Goal: Task Accomplishment & Management: Complete application form

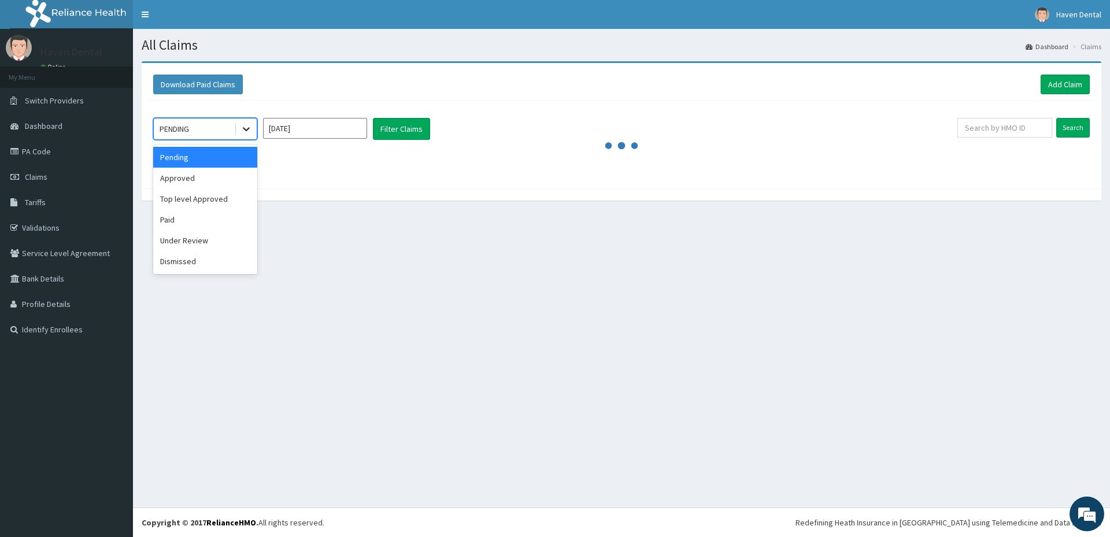
click at [244, 127] on icon at bounding box center [246, 129] width 12 height 12
click at [217, 181] on div "Approved" at bounding box center [205, 178] width 104 height 21
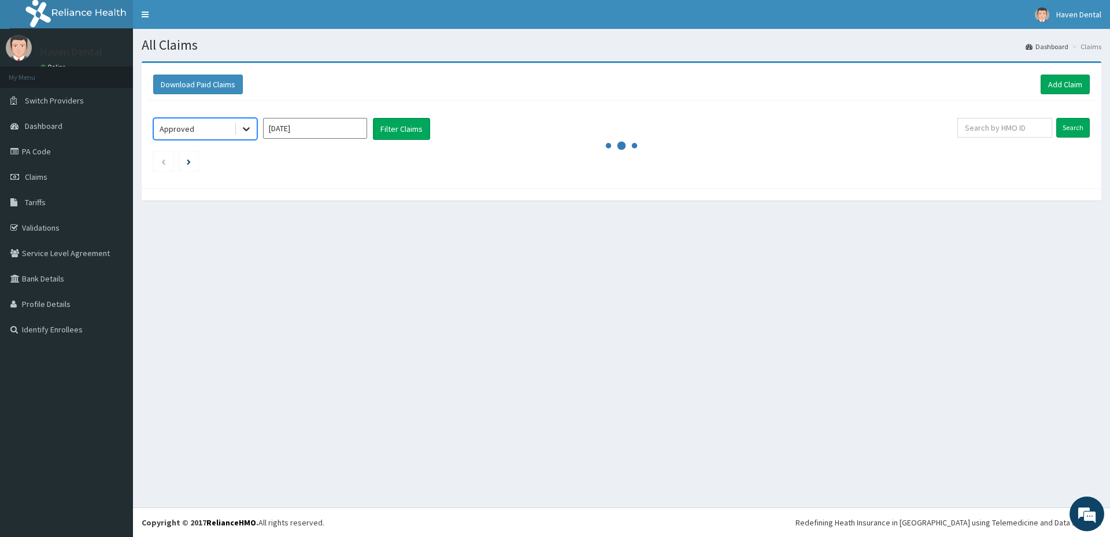
click at [246, 128] on icon at bounding box center [246, 129] width 12 height 12
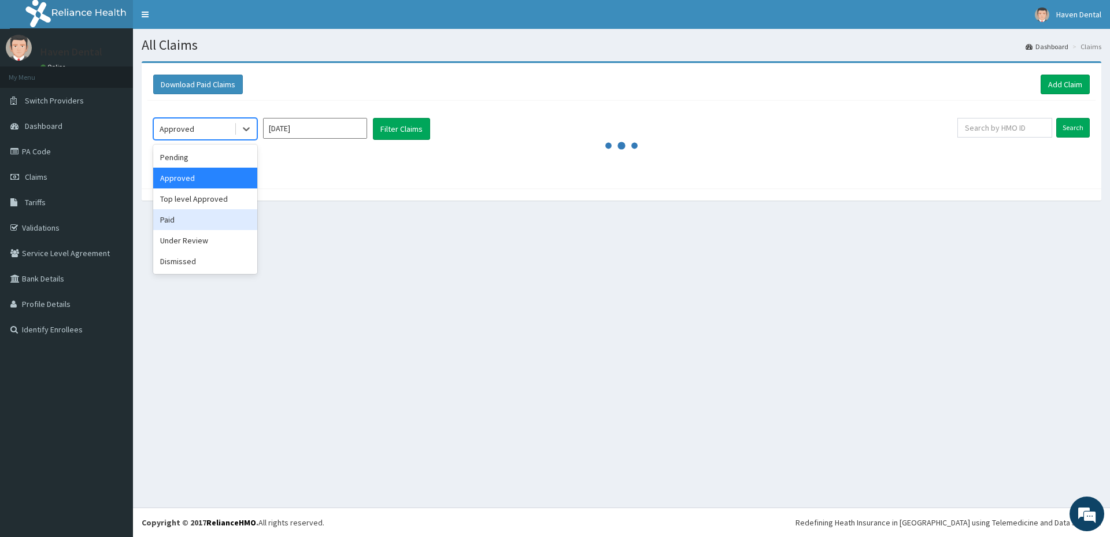
click at [208, 219] on div "Paid" at bounding box center [205, 219] width 104 height 21
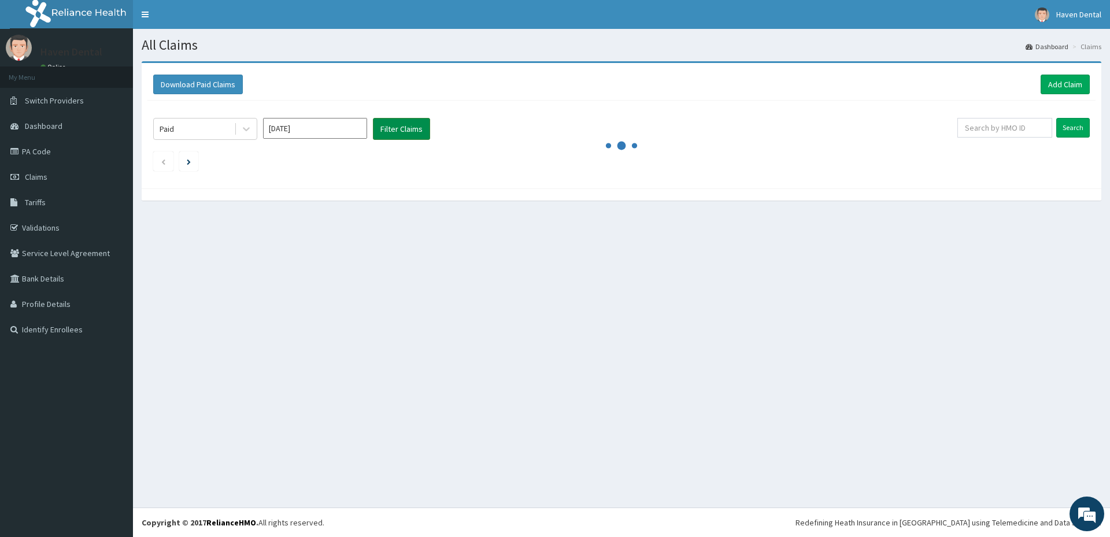
click at [391, 121] on button "Filter Claims" at bounding box center [401, 129] width 57 height 22
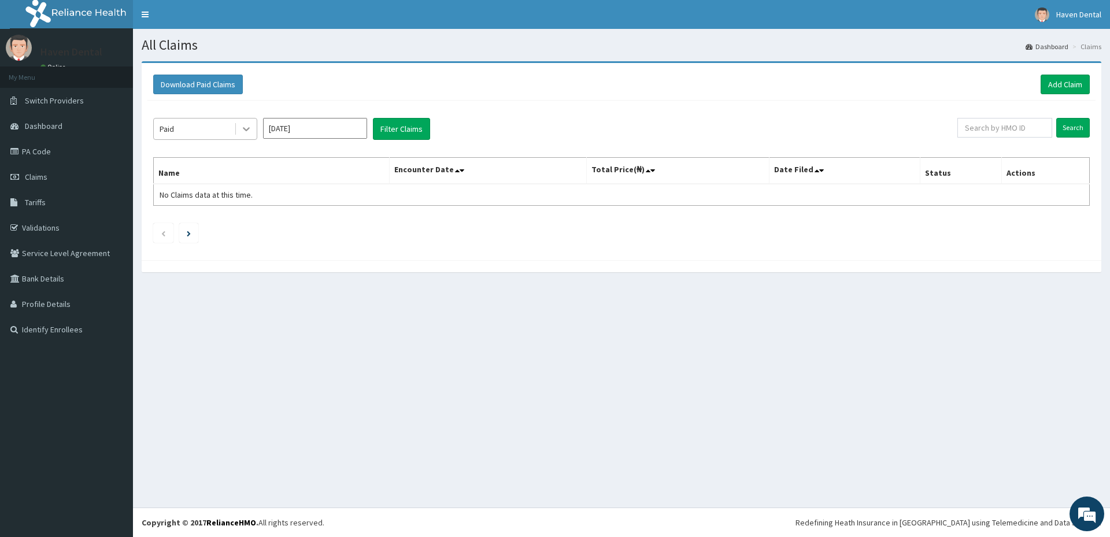
click at [252, 129] on div at bounding box center [246, 129] width 21 height 21
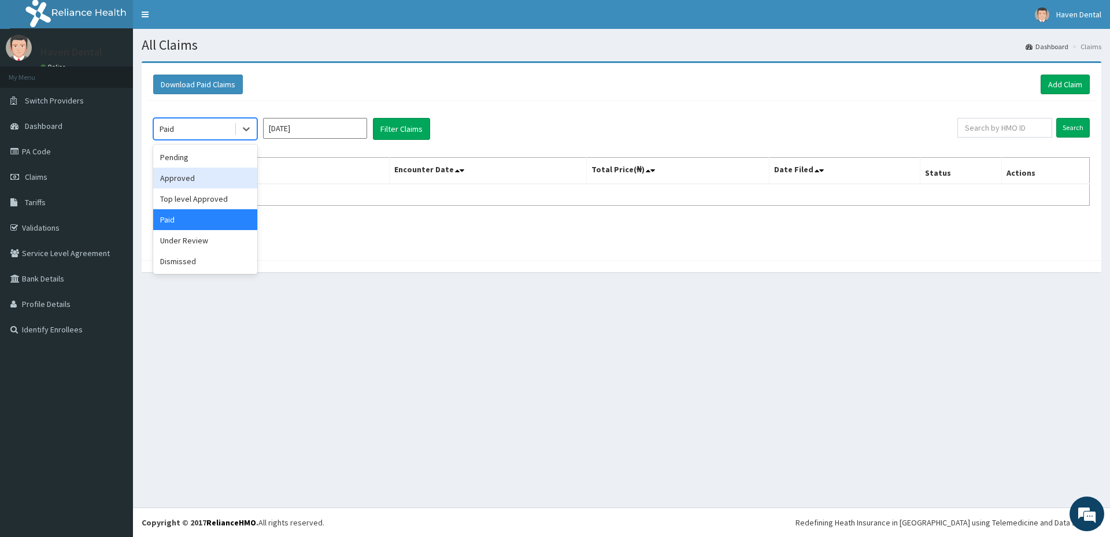
click at [224, 172] on div "Approved" at bounding box center [205, 178] width 104 height 21
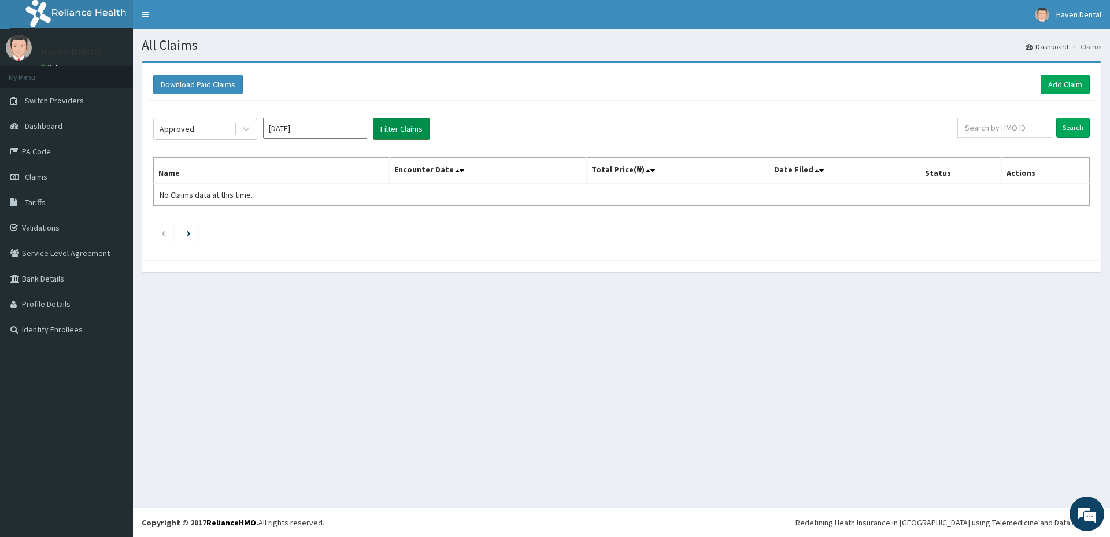
click at [428, 119] on button "Filter Claims" at bounding box center [401, 129] width 57 height 22
click at [406, 131] on button "Filter Claims" at bounding box center [401, 129] width 57 height 22
click at [406, 129] on button "Filter Claims" at bounding box center [401, 129] width 57 height 22
click at [253, 131] on div at bounding box center [246, 129] width 21 height 21
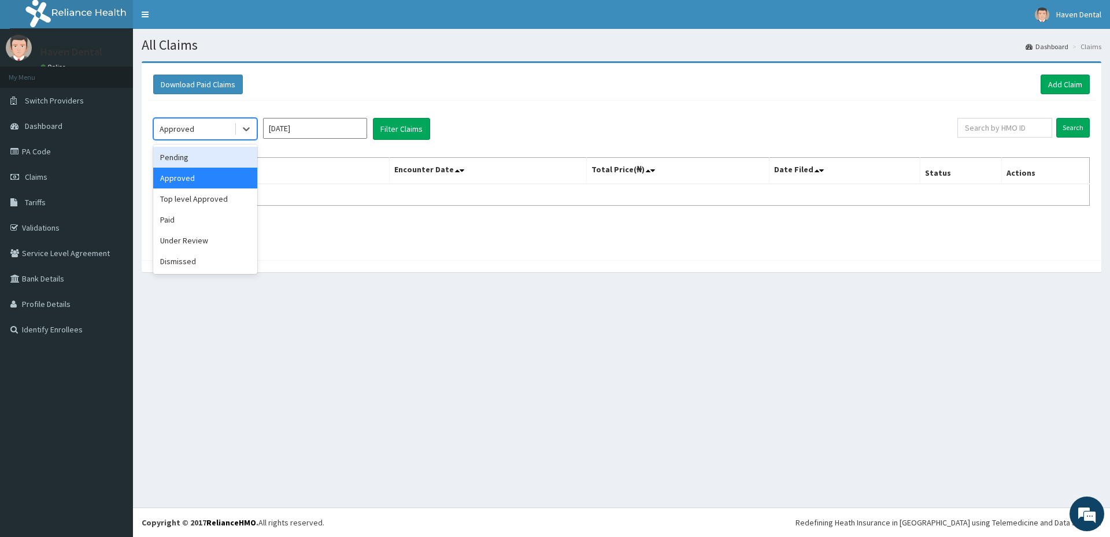
click at [225, 164] on div "Pending" at bounding box center [205, 157] width 104 height 21
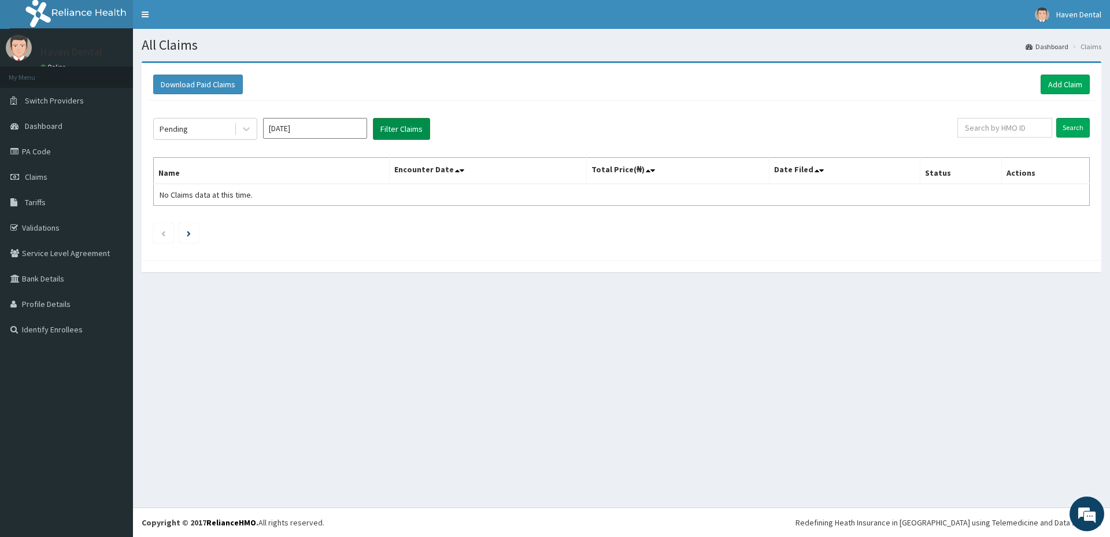
click at [411, 126] on button "Filter Claims" at bounding box center [401, 129] width 57 height 22
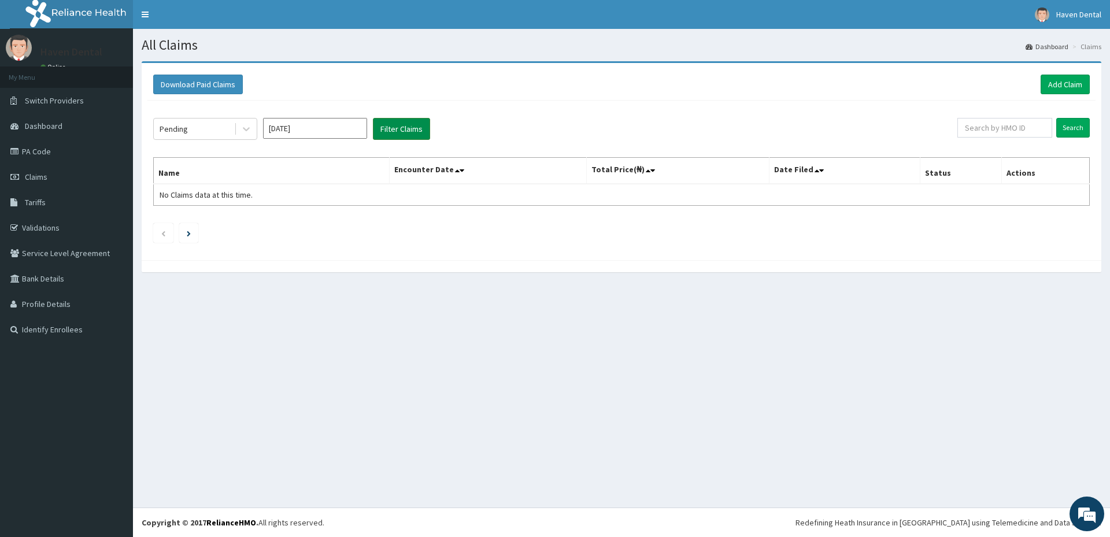
click at [411, 126] on button "Filter Claims" at bounding box center [401, 129] width 57 height 22
click at [869, 112] on div "Pending Sep 2025 Filter Claims Search Name Encounter Date Total Price(₦) Date F…" at bounding box center [621, 178] width 948 height 154
click at [290, 127] on input "[DATE]" at bounding box center [315, 128] width 104 height 21
click at [313, 223] on div "Aug" at bounding box center [314, 224] width 23 height 21
type input "Aug 2025"
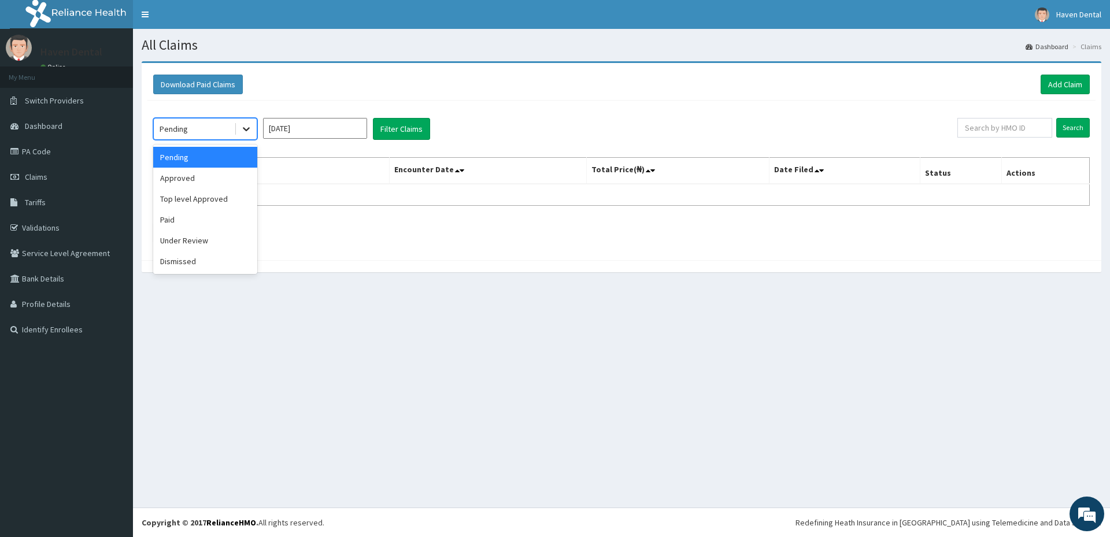
click at [249, 133] on icon at bounding box center [246, 129] width 12 height 12
click at [197, 220] on div "Paid" at bounding box center [205, 219] width 104 height 21
click at [409, 140] on div "Paid Aug 2025 Filter Claims Search Name Encounter Date Total Price(₦) Date File…" at bounding box center [621, 178] width 948 height 154
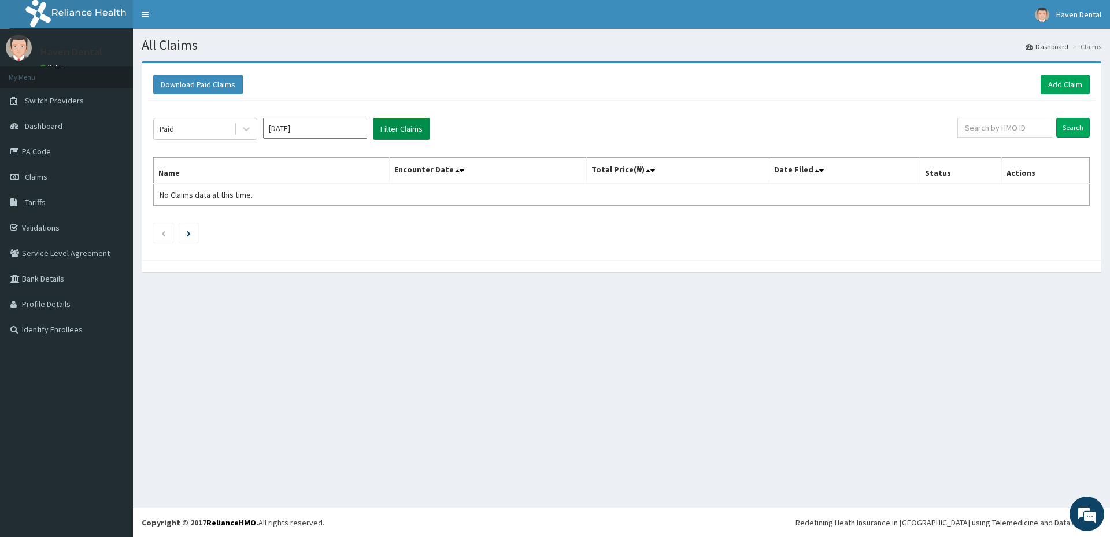
click at [412, 128] on button "Filter Claims" at bounding box center [401, 129] width 57 height 22
click at [413, 125] on button "Filter Claims" at bounding box center [401, 129] width 57 height 22
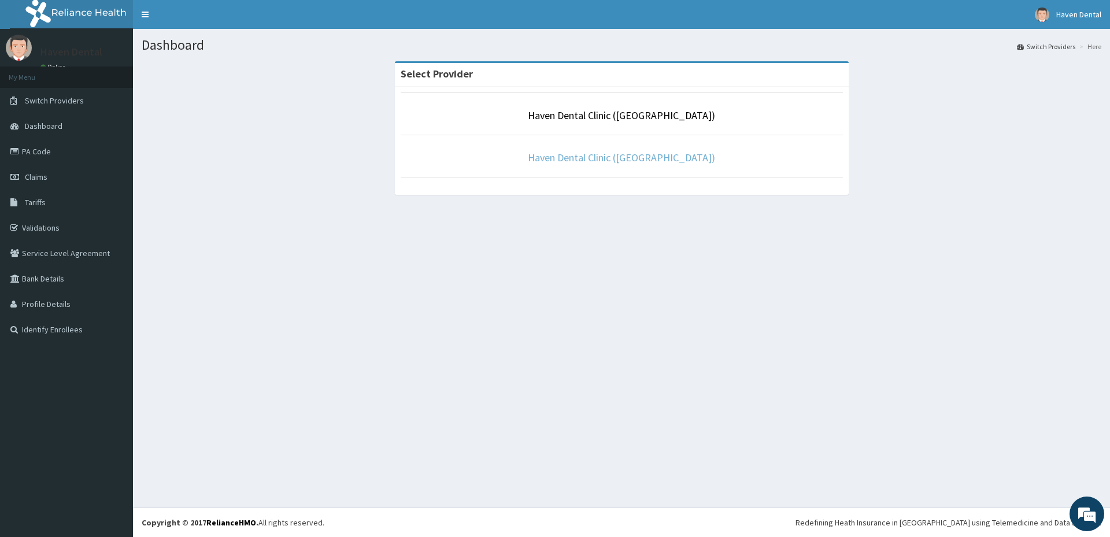
click at [634, 157] on link "Haven Dental Clinic (Alpha Beach)" at bounding box center [621, 157] width 187 height 13
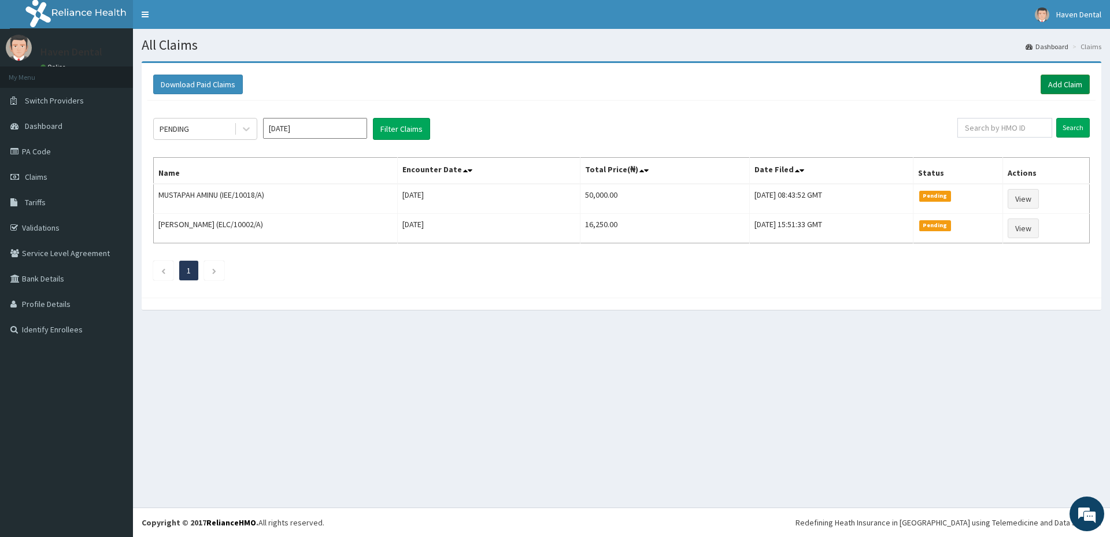
click at [1060, 84] on link "Add Claim" at bounding box center [1065, 85] width 49 height 20
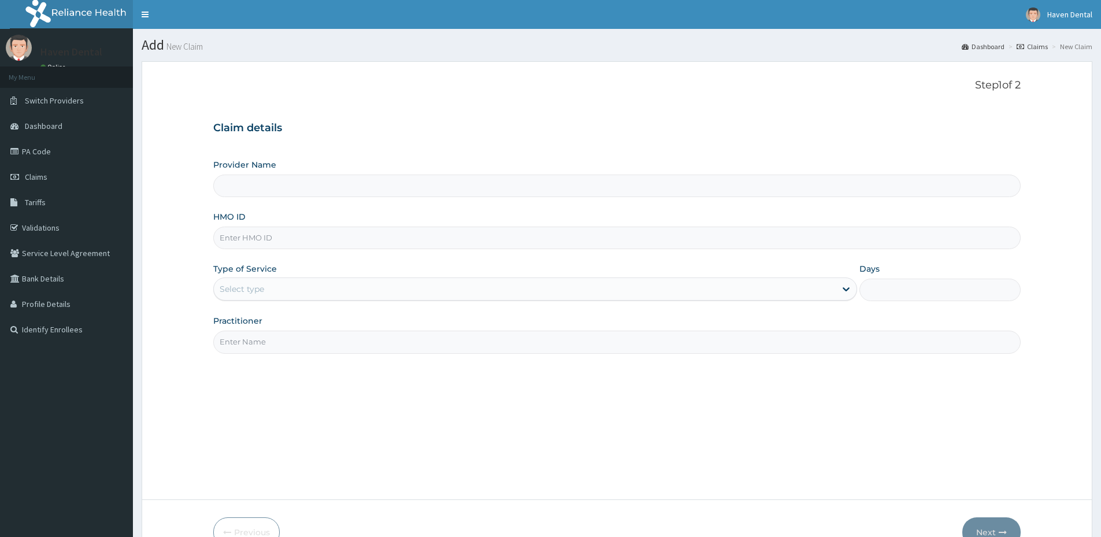
drag, startPoint x: 0, startPoint y: 0, endPoint x: 282, endPoint y: 242, distance: 371.0
click at [282, 242] on input "HMO ID" at bounding box center [617, 238] width 808 height 23
type input "Haven Dental Clinic ([GEOGRAPHIC_DATA])"
paste input "SFL/10385/D"
type input "SFL/10385/D"
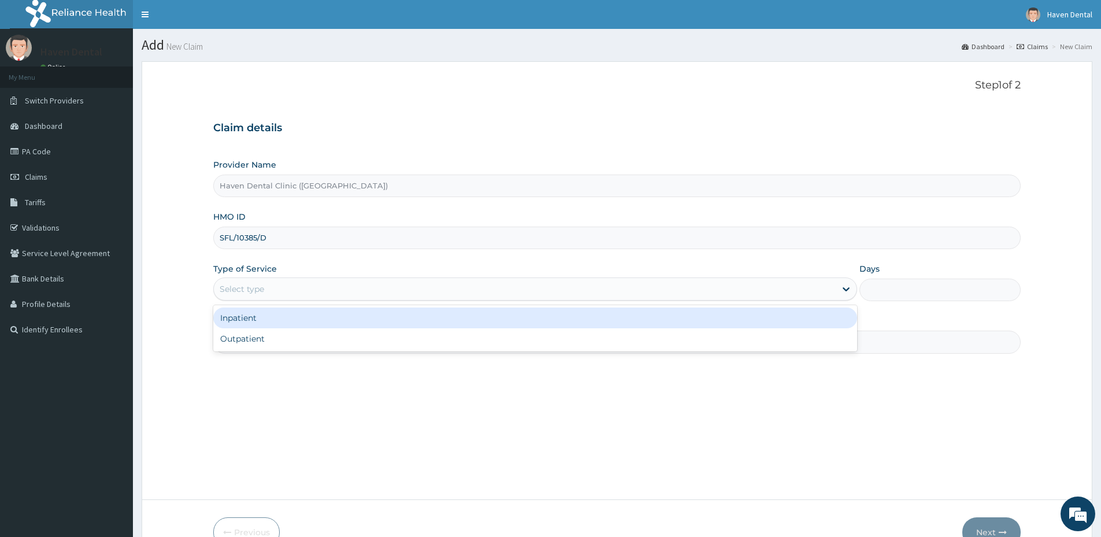
click at [327, 284] on div "Select type" at bounding box center [525, 289] width 622 height 18
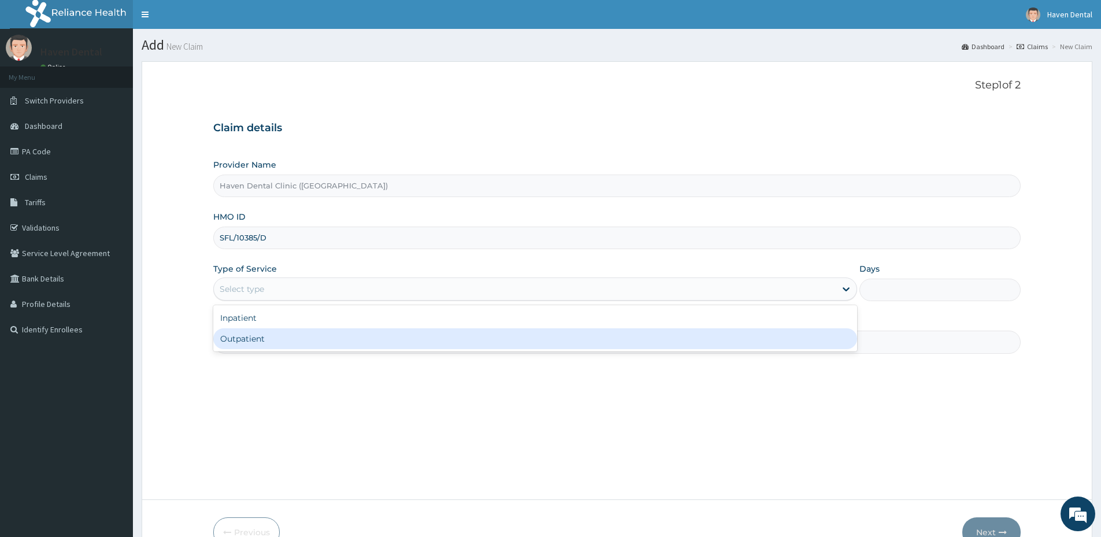
click at [305, 342] on div "Outpatient" at bounding box center [535, 338] width 644 height 21
type input "1"
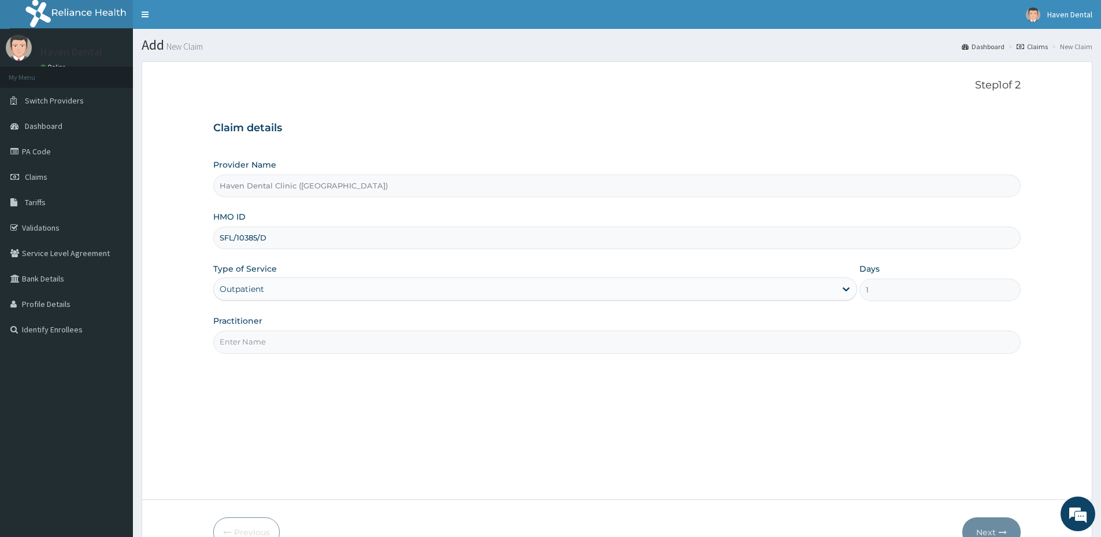
drag, startPoint x: 291, startPoint y: 343, endPoint x: 286, endPoint y: 351, distance: 9.6
click at [291, 343] on input "Practitioner" at bounding box center [617, 342] width 808 height 23
type input "DR SOLOMON"
click at [991, 526] on button "Next" at bounding box center [991, 532] width 58 height 30
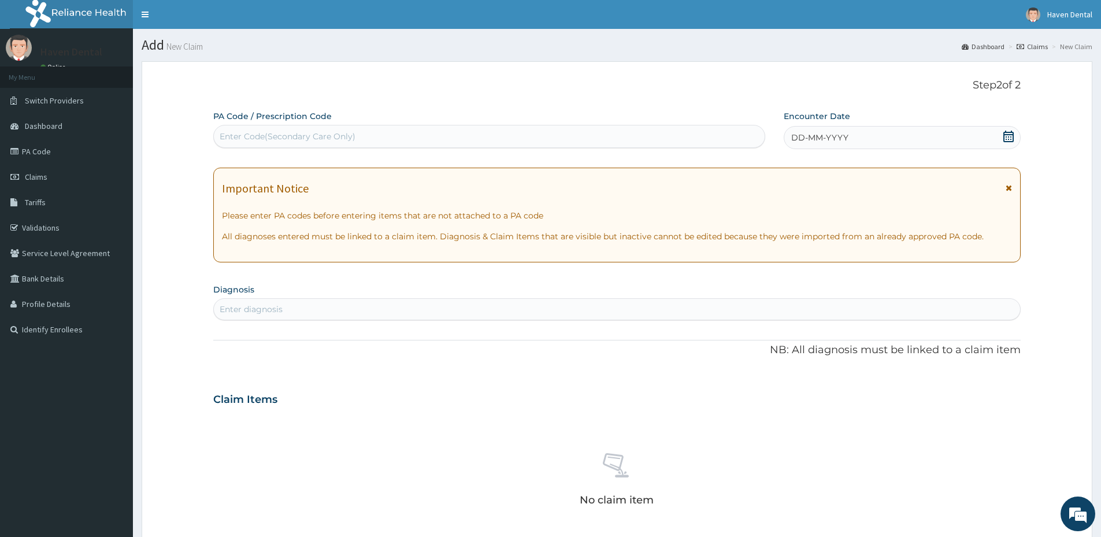
click at [287, 124] on div "PA Code / Prescription Code Enter Code(Secondary Care Only)" at bounding box center [489, 129] width 552 height 38
click at [282, 141] on div "Enter Code(Secondary Care Only)" at bounding box center [288, 137] width 136 height 12
type input "PA/B48E8D"
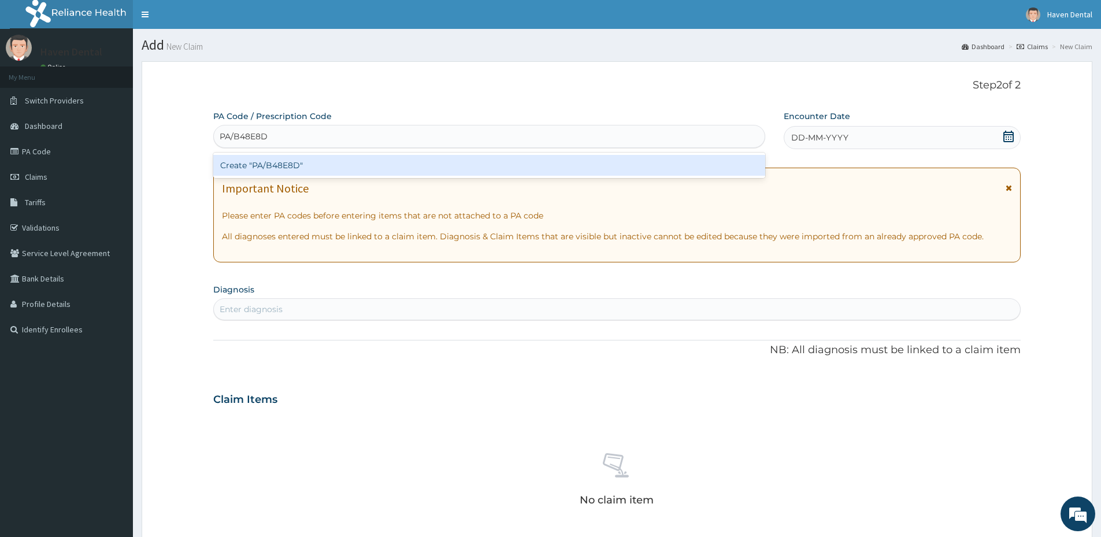
click at [283, 168] on div "Create "PA/B48E8D"" at bounding box center [489, 165] width 552 height 21
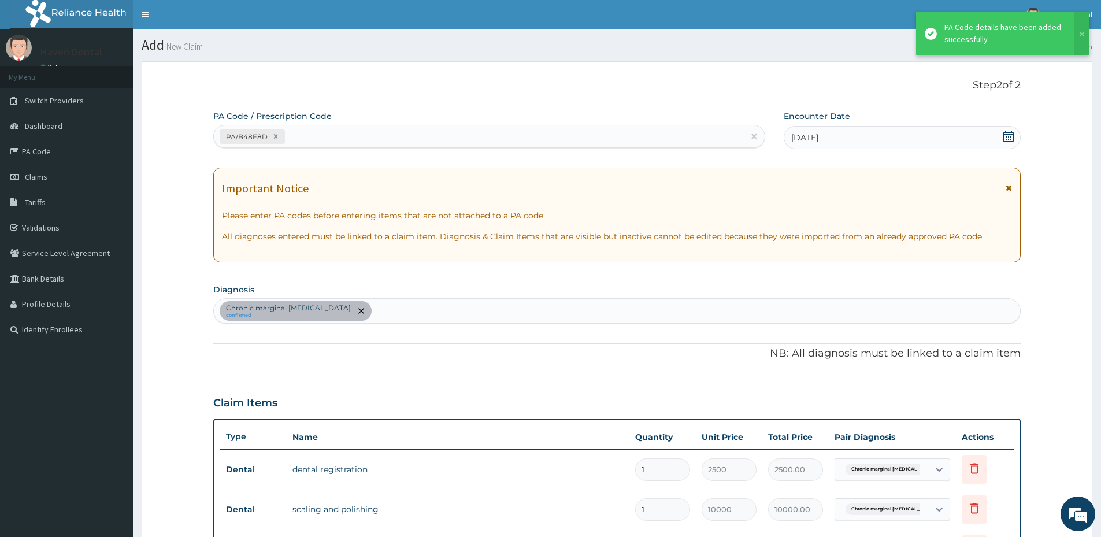
scroll to position [281, 0]
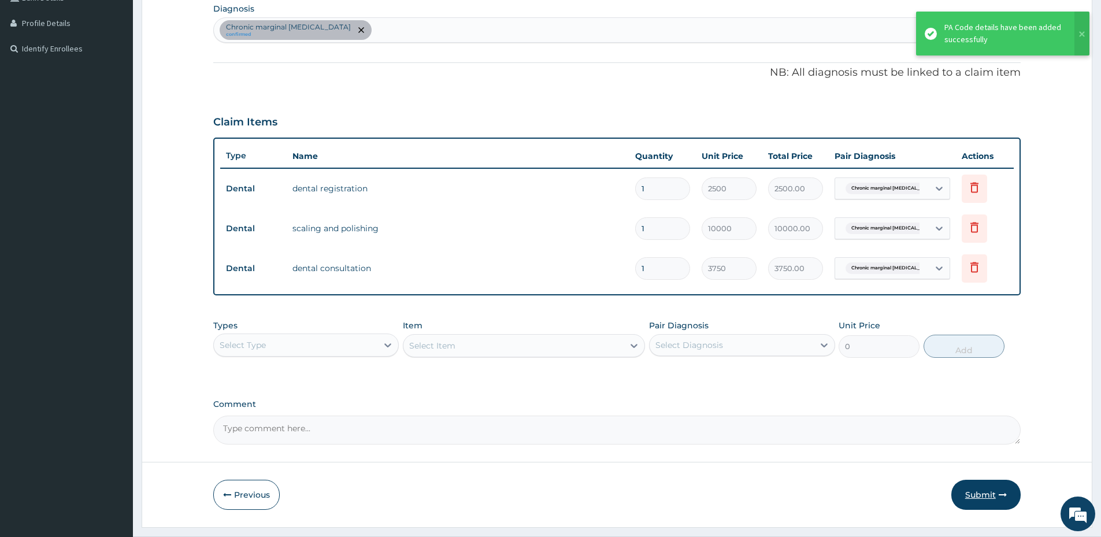
click at [981, 493] on button "Submit" at bounding box center [985, 495] width 69 height 30
